Goal: Complete application form

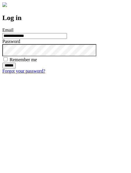
type input "**********"
click at [16, 68] on input "******" at bounding box center [8, 66] width 13 height 6
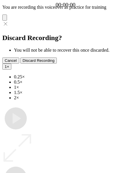
type input "**********"
